Goal: Find specific page/section: Find specific page/section

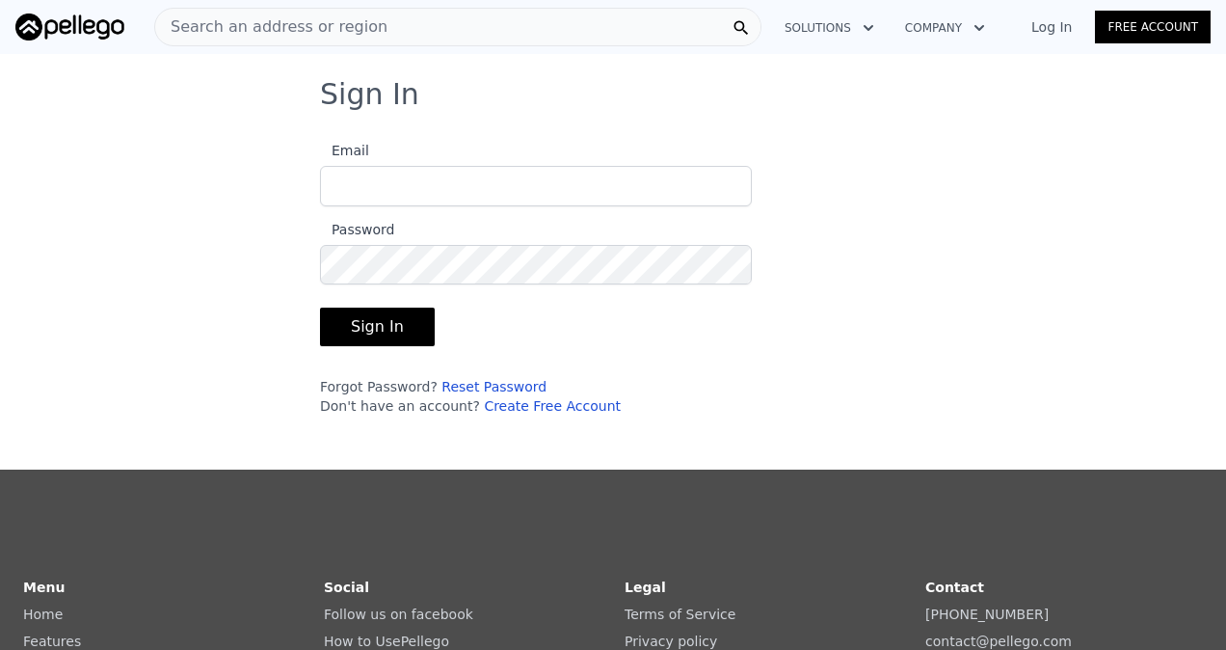
type input "brentonrenaldo0@gmail.com"
click at [378, 315] on button "Sign In" at bounding box center [377, 327] width 115 height 39
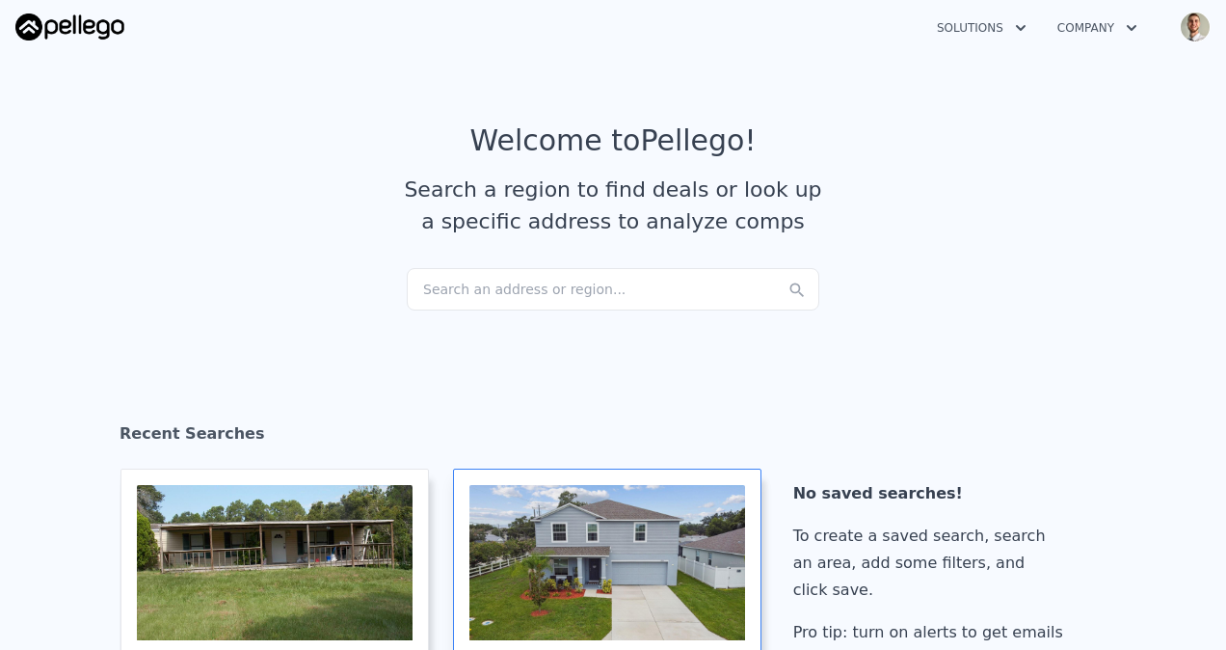
click at [546, 493] on div at bounding box center [607, 562] width 276 height 155
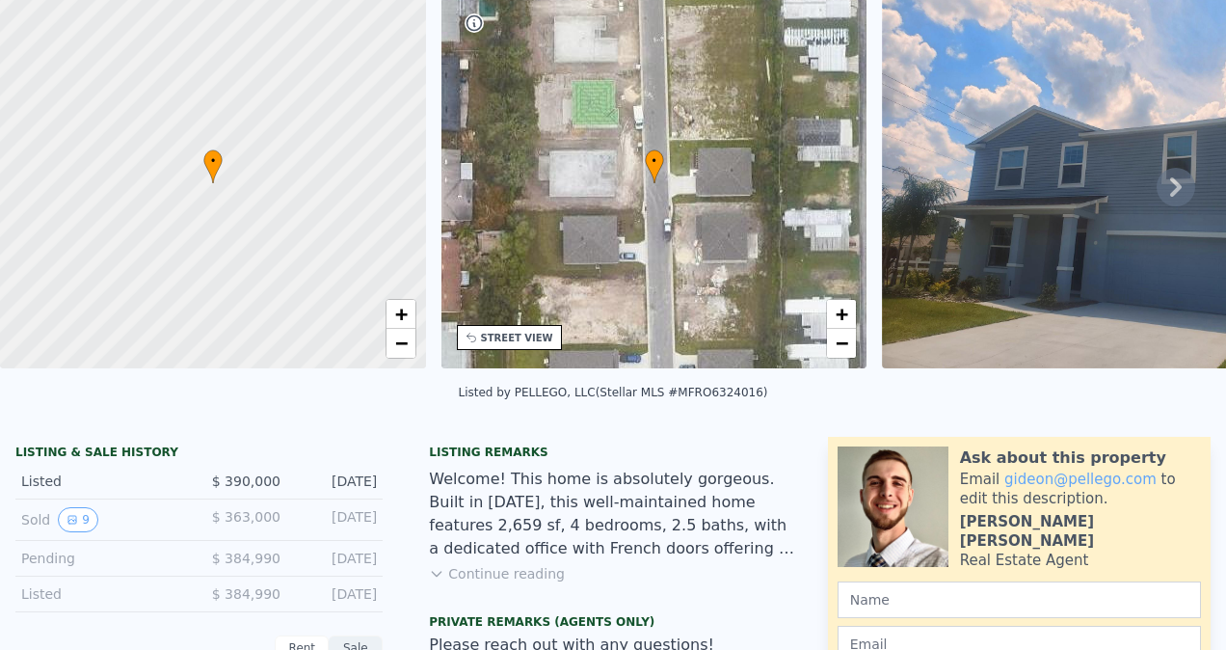
scroll to position [7, 0]
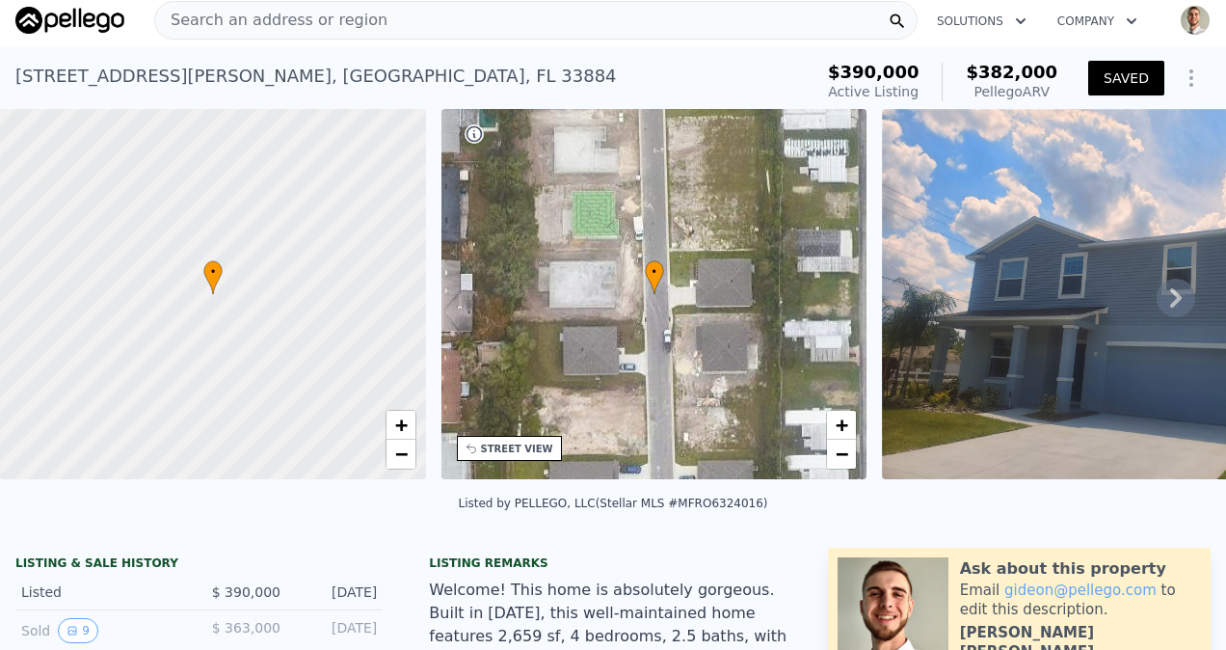
click at [1091, 7] on button "Company" at bounding box center [1097, 21] width 111 height 35
click at [1066, 54] on link "About Pellego" at bounding box center [1150, 67] width 216 height 35
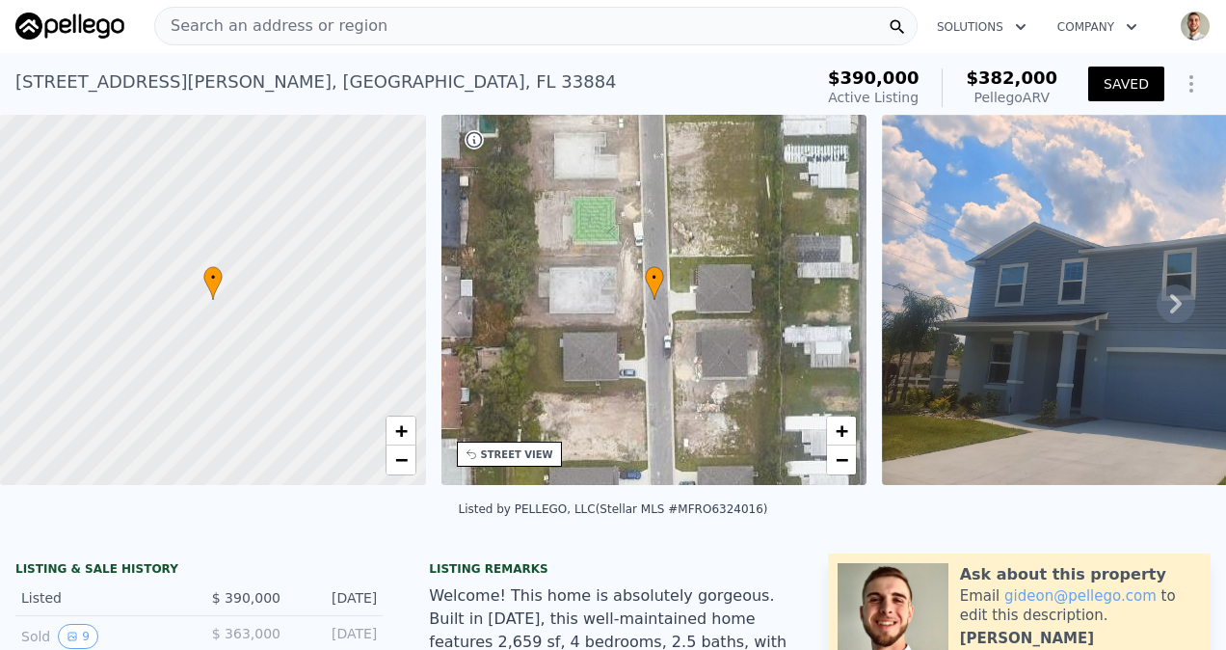
scroll to position [0, 0]
click at [515, 37] on div "Search an address or region" at bounding box center [536, 27] width 764 height 39
